Goal: Browse casually

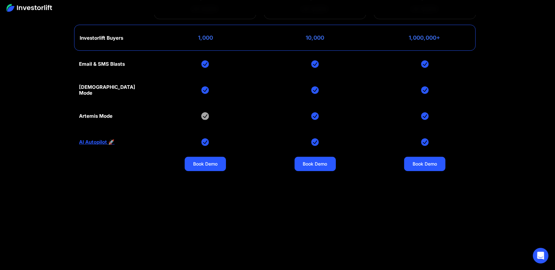
scroll to position [2938, 0]
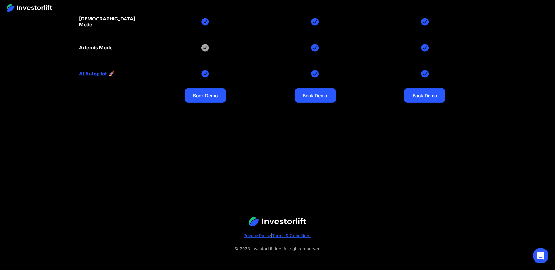
click at [278, 217] on img at bounding box center [277, 222] width 57 height 10
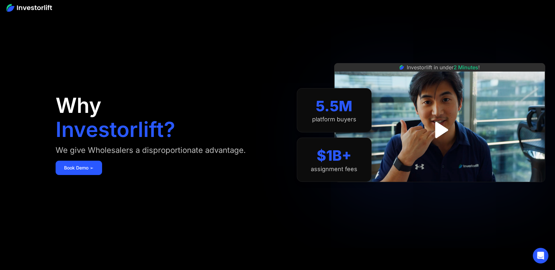
click at [28, 8] on img at bounding box center [30, 8] width 46 height 8
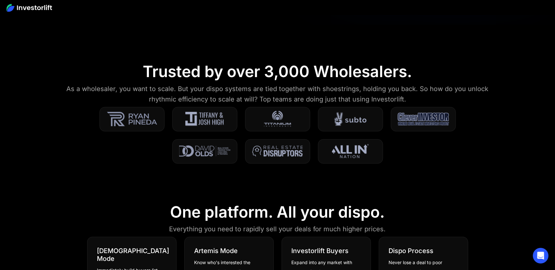
scroll to position [293, 0]
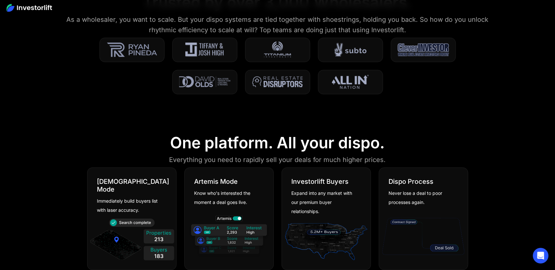
click at [162, 234] on img at bounding box center [132, 241] width 86 height 46
click at [158, 247] on img at bounding box center [132, 241] width 86 height 46
click at [239, 227] on img at bounding box center [229, 236] width 86 height 46
click at [237, 232] on img at bounding box center [229, 236] width 86 height 46
click at [318, 232] on img at bounding box center [327, 241] width 86 height 46
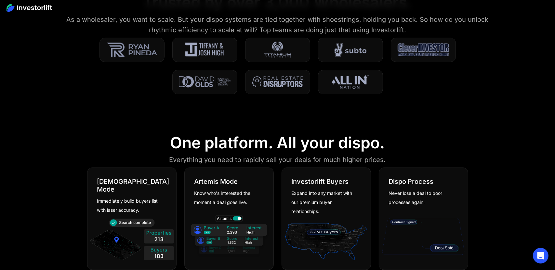
click at [441, 247] on img at bounding box center [424, 236] width 86 height 46
click at [397, 174] on div "Dispo Process Never lose a deal to poor processes again." at bounding box center [423, 187] width 89 height 39
